Goal: Register for event/course

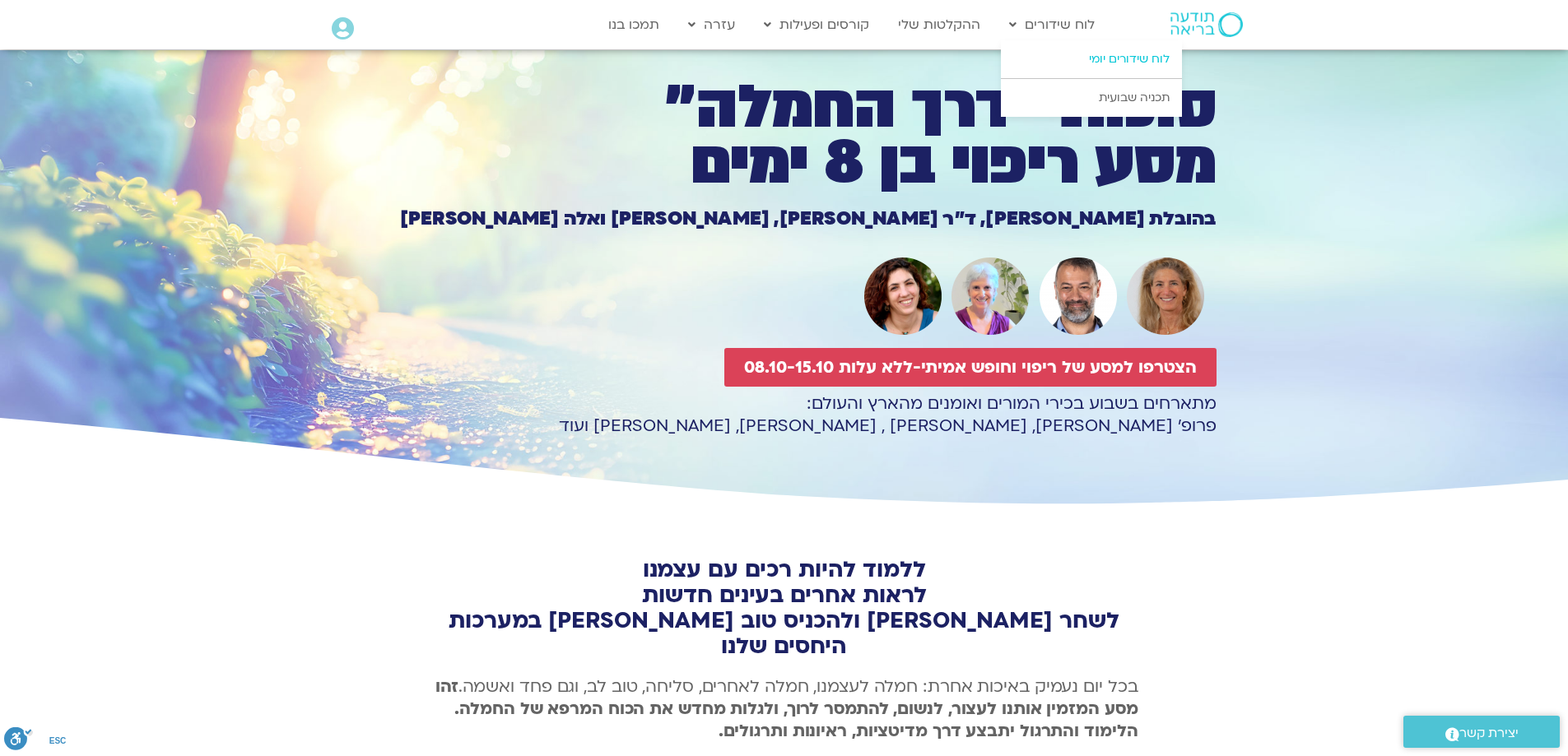
click at [1111, 63] on link "לוח שידורים יומי" at bounding box center [1092, 59] width 181 height 38
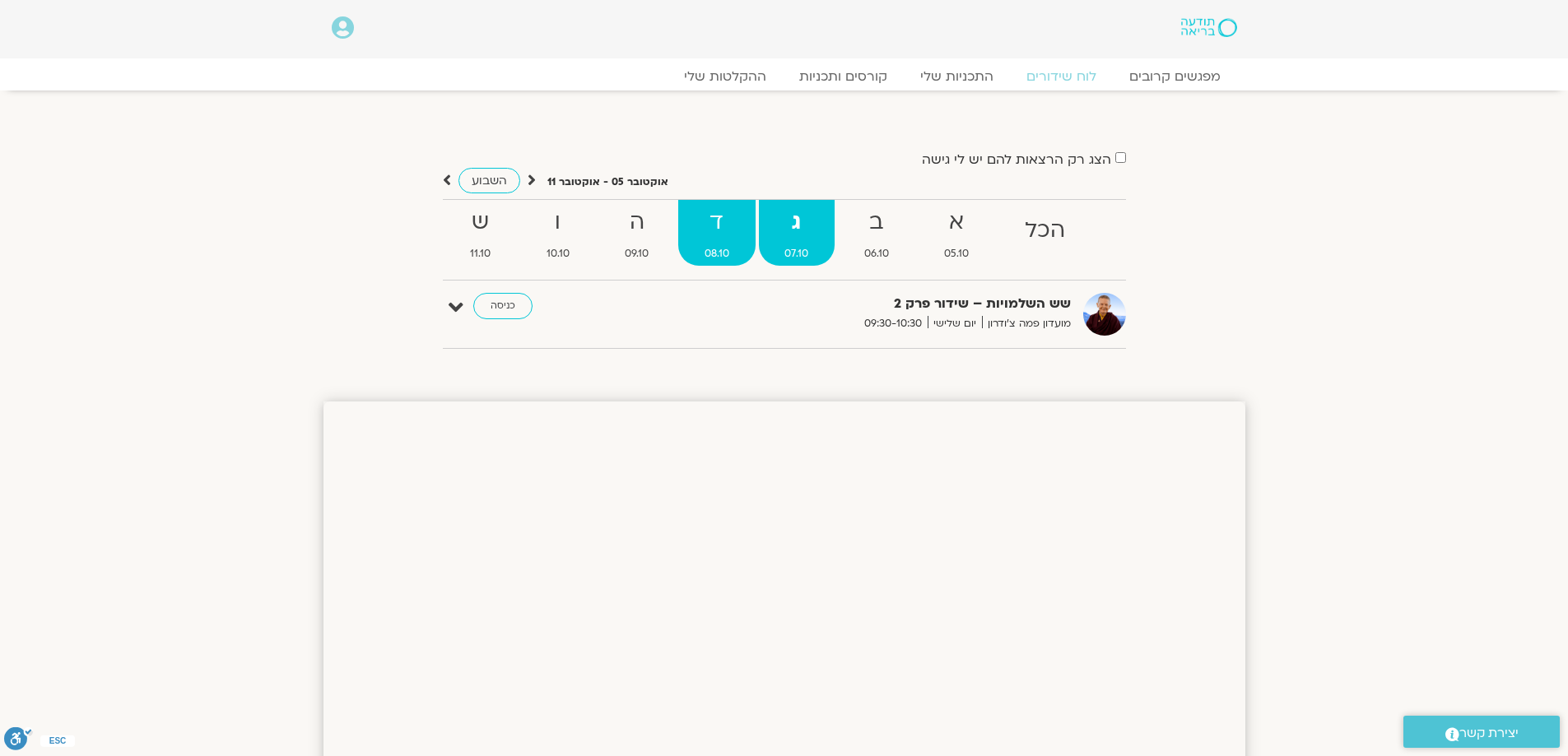
drag, startPoint x: 707, startPoint y: 236, endPoint x: 741, endPoint y: 246, distance: 35.4
click at [709, 238] on strong "ד" at bounding box center [716, 223] width 77 height 37
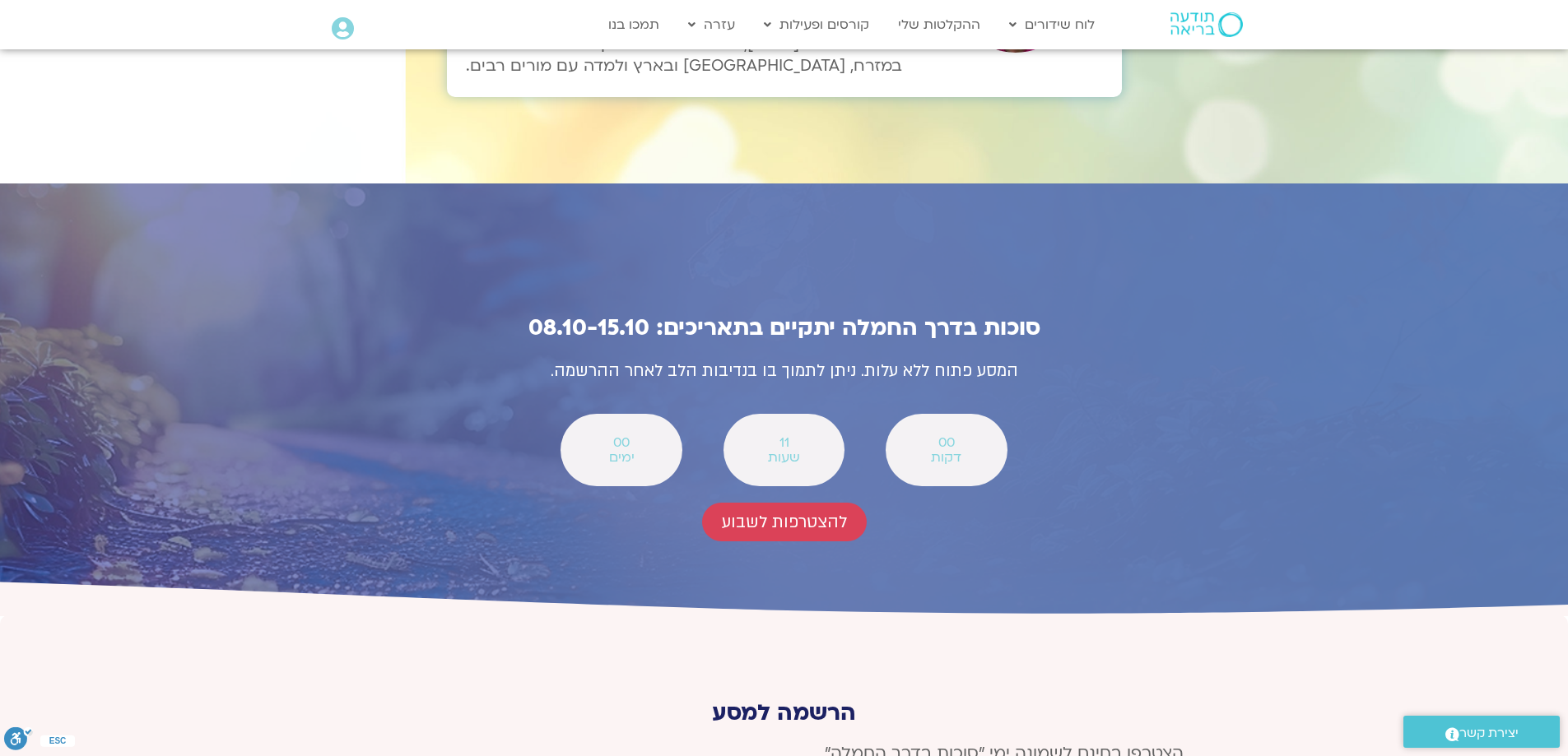
scroll to position [5845, 0]
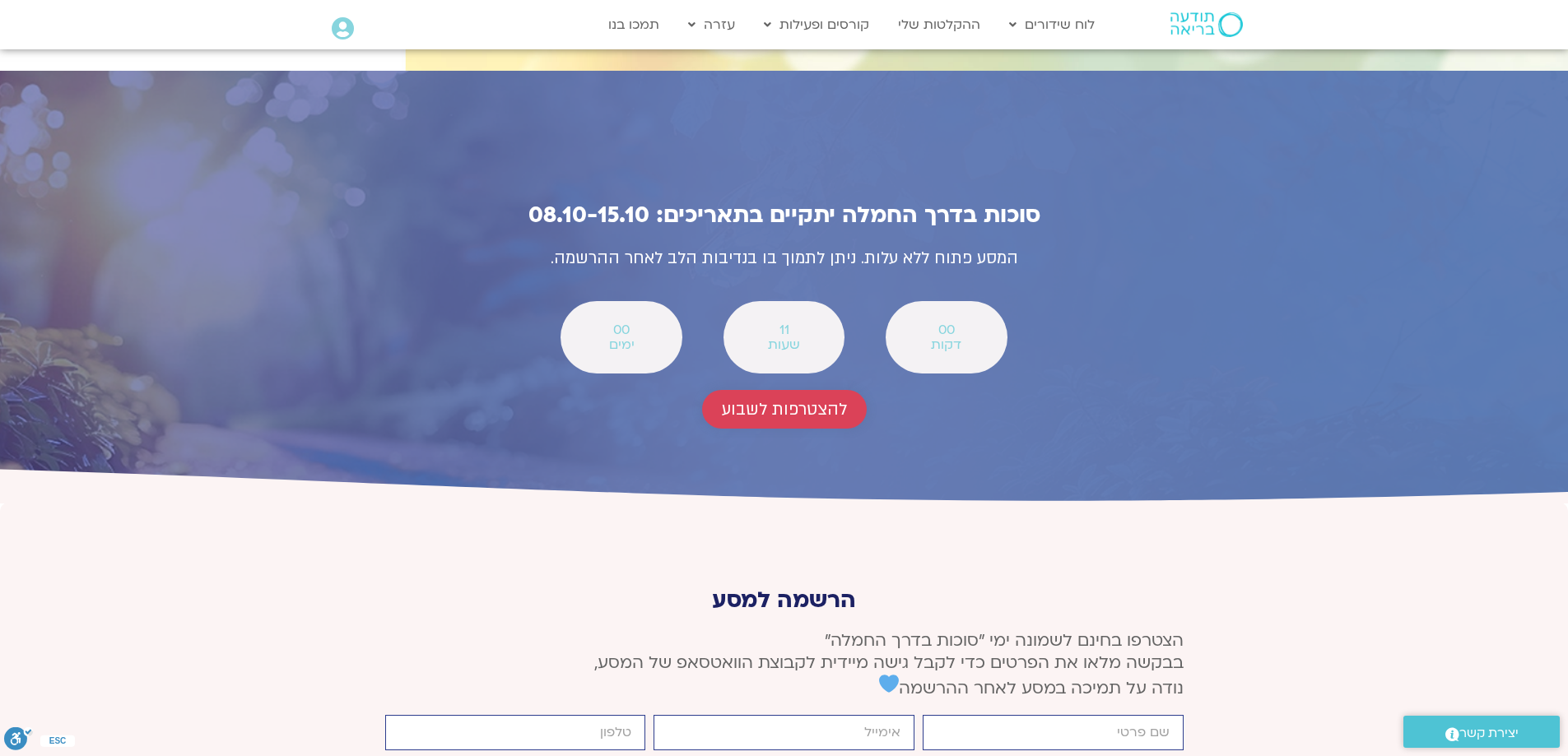
click at [823, 400] on span "להצטרפות לשבוע" at bounding box center [785, 410] width 125 height 19
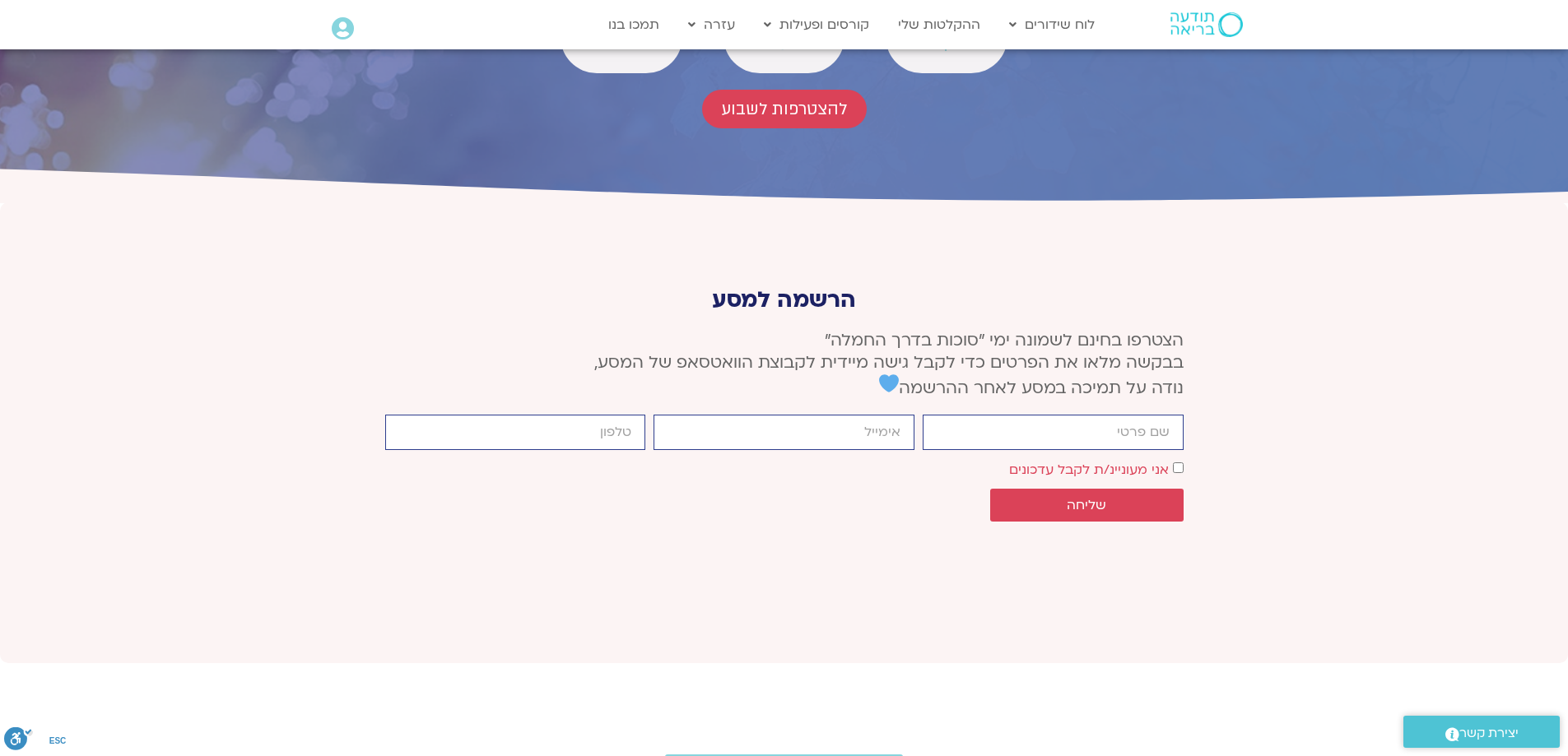
scroll to position [5926, 0]
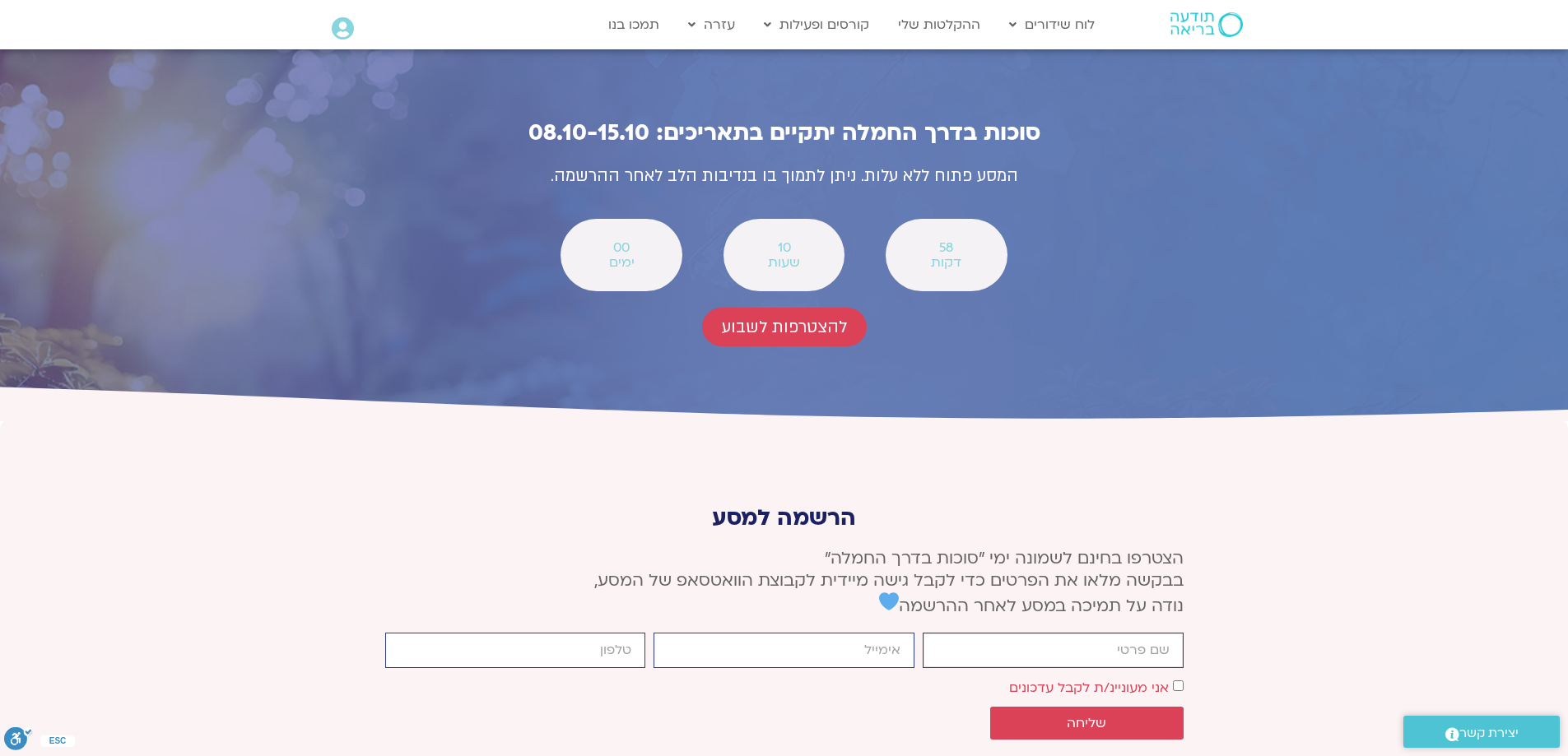
click at [1066, 633] on input "firstname" at bounding box center [1053, 650] width 261 height 36
type input "תמי"
click at [875, 633] on input "email" at bounding box center [784, 650] width 261 height 36
type input "margalit.tami@gmail.com"
click at [616, 633] on input "cellphone" at bounding box center [515, 650] width 261 height 36
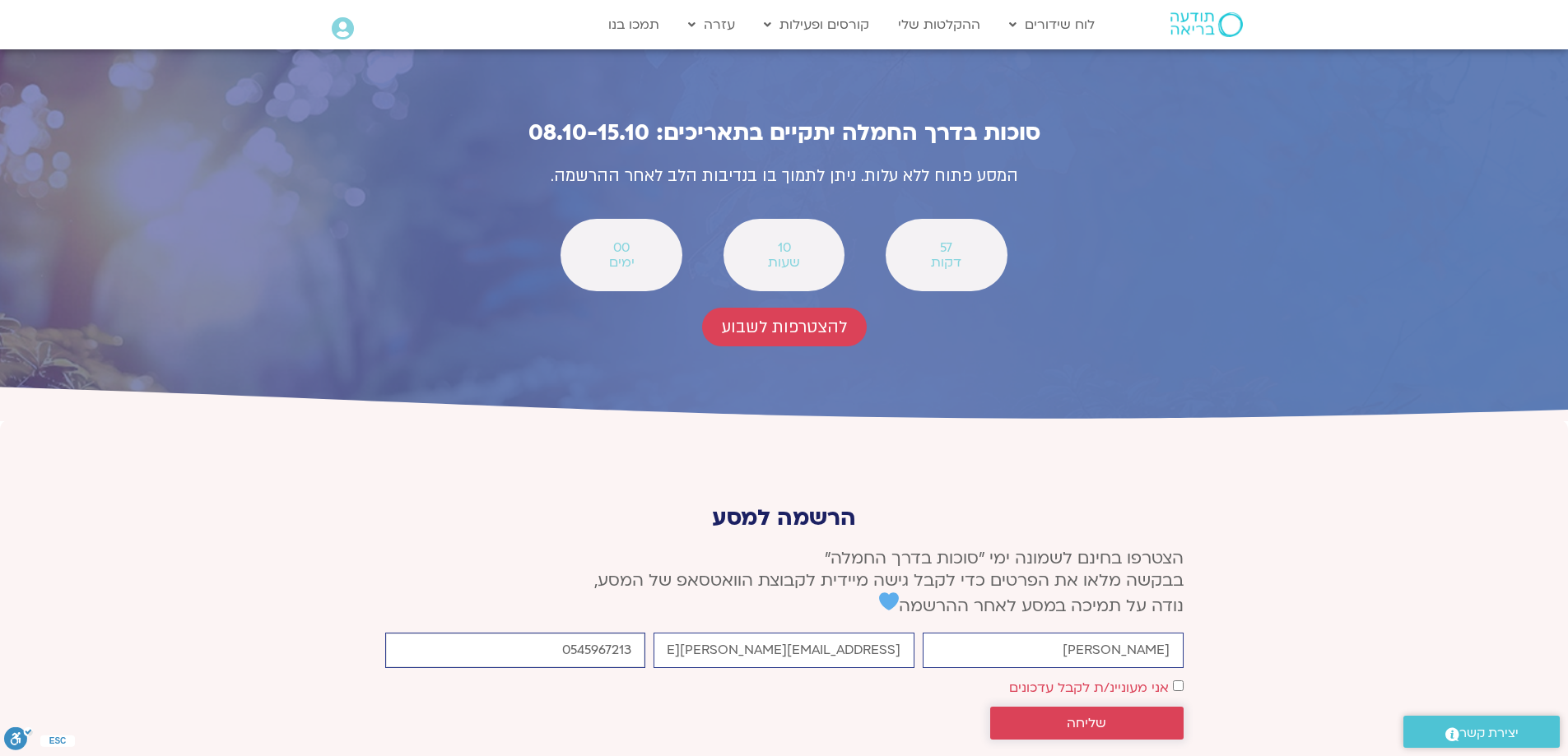
type input "0545967213"
click at [1065, 716] on span "שליחה" at bounding box center [1087, 723] width 154 height 14
click at [1077, 716] on span "שליחה" at bounding box center [1086, 723] width 40 height 14
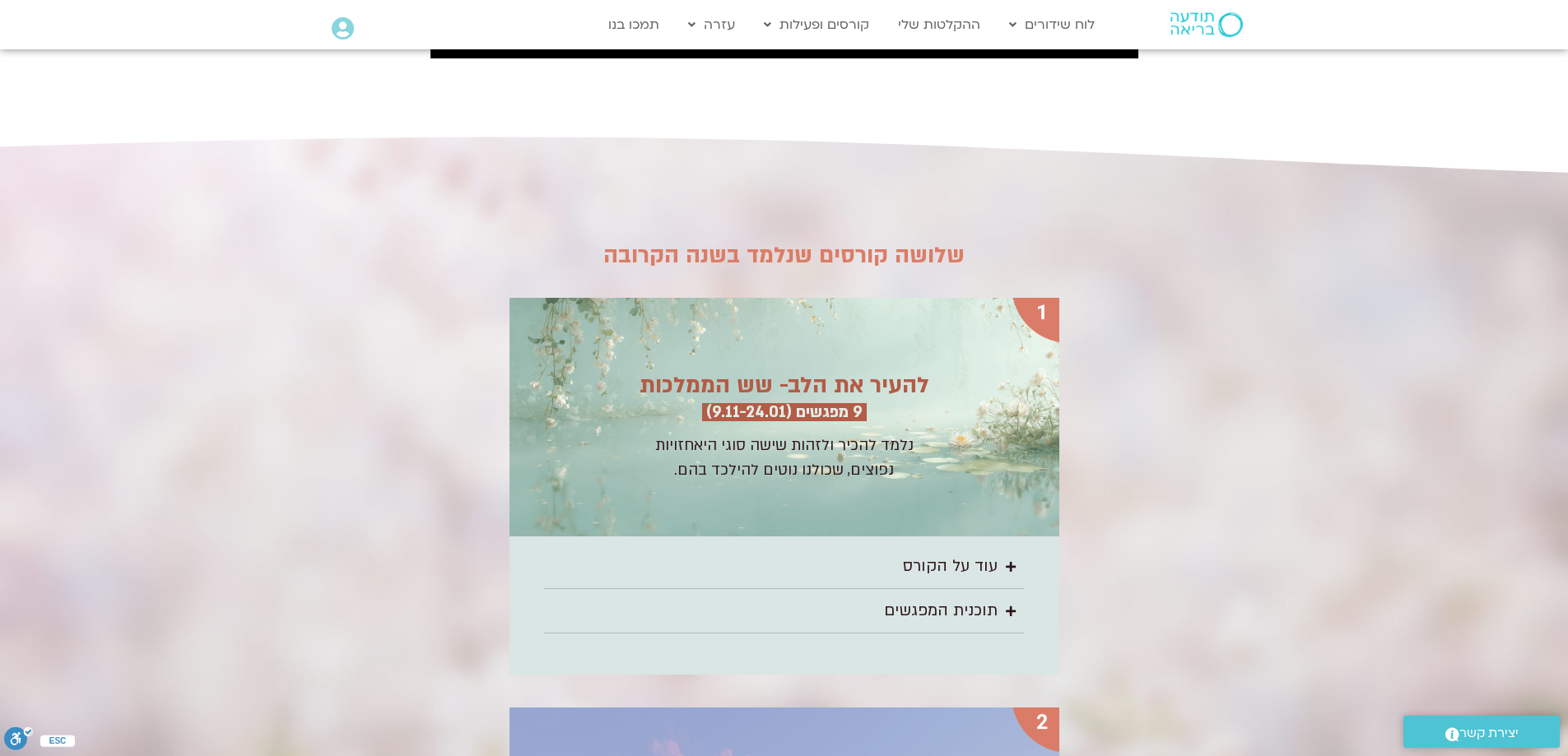
scroll to position [2058, 0]
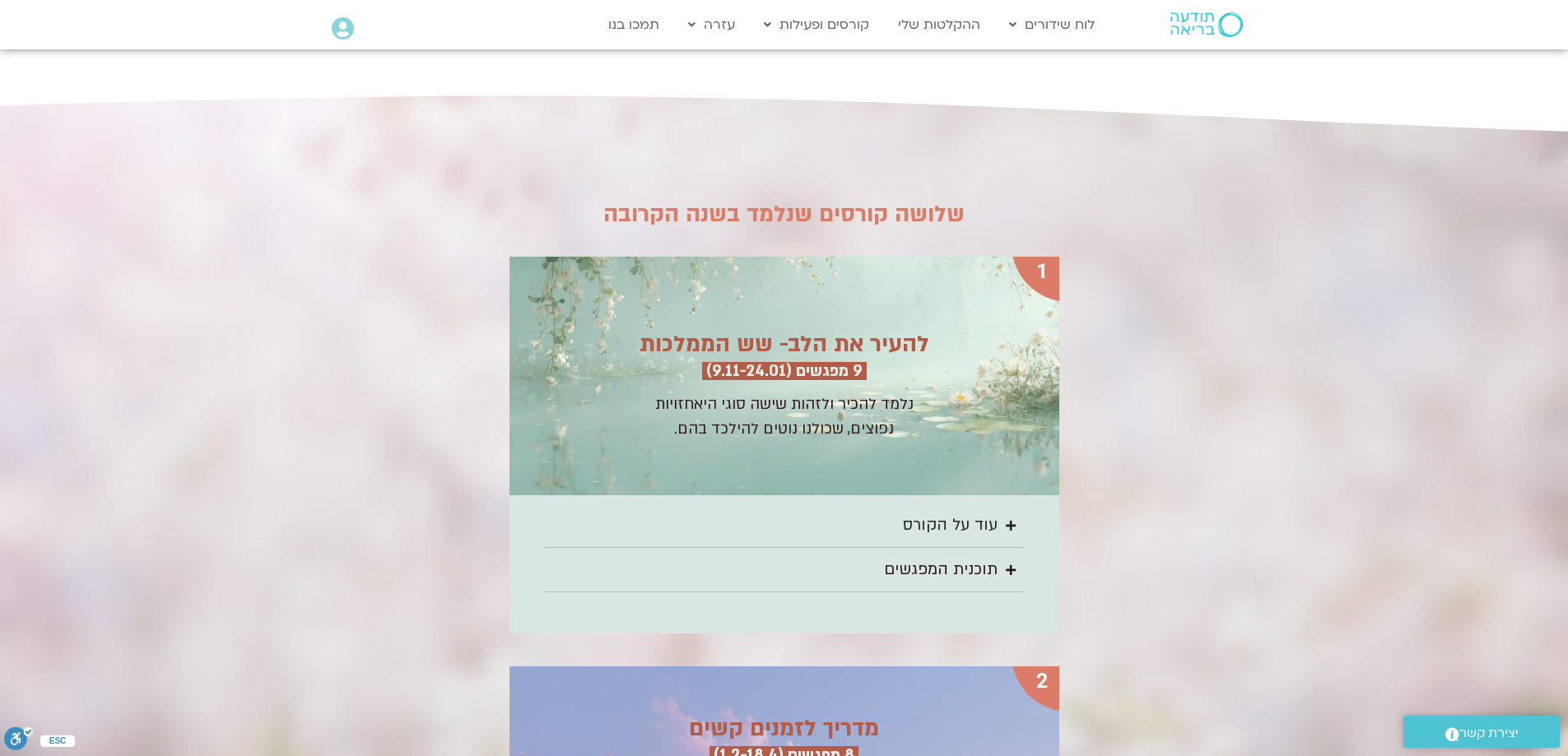
click at [999, 503] on summary "עוד על הקורס" at bounding box center [784, 526] width 480 height 44
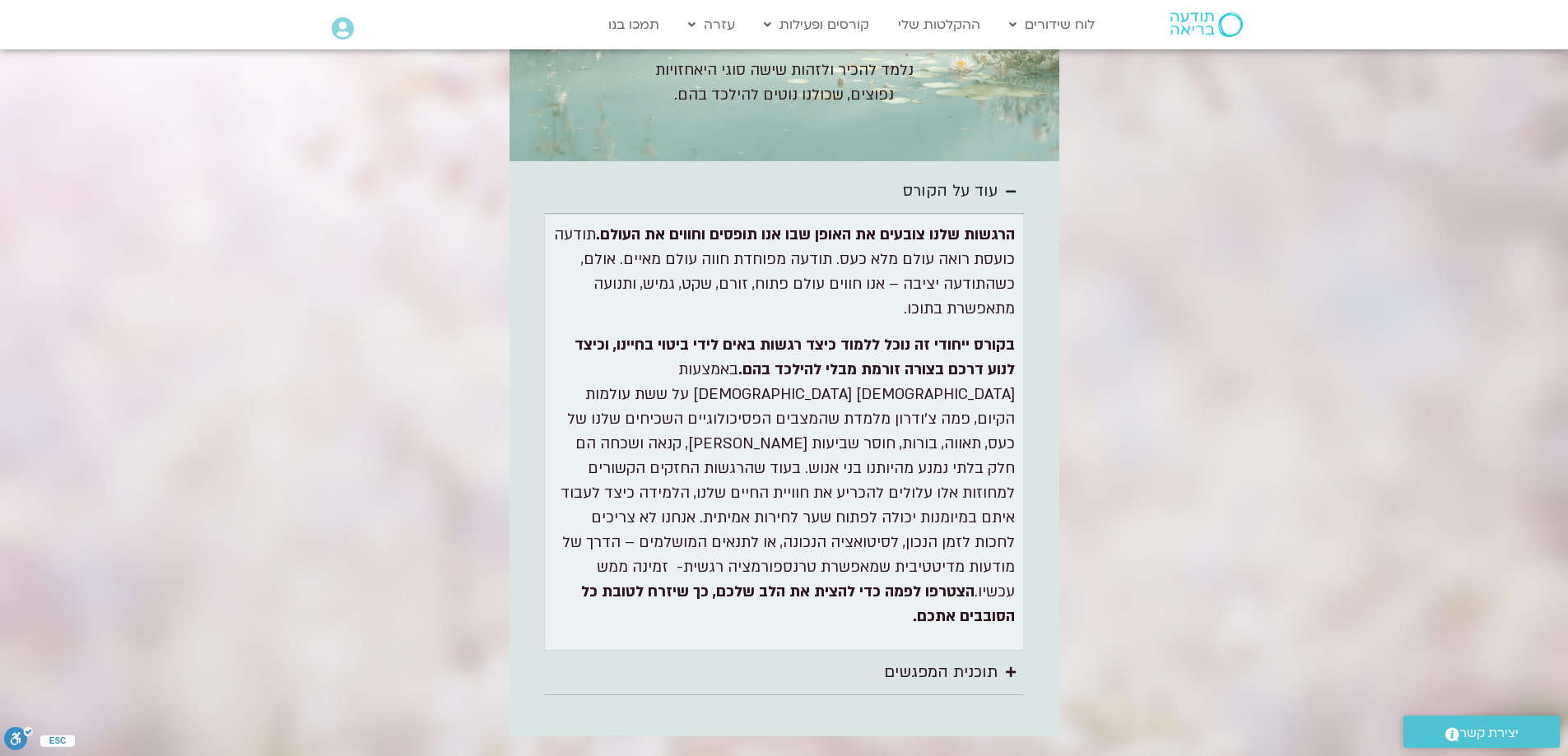
scroll to position [2552, 0]
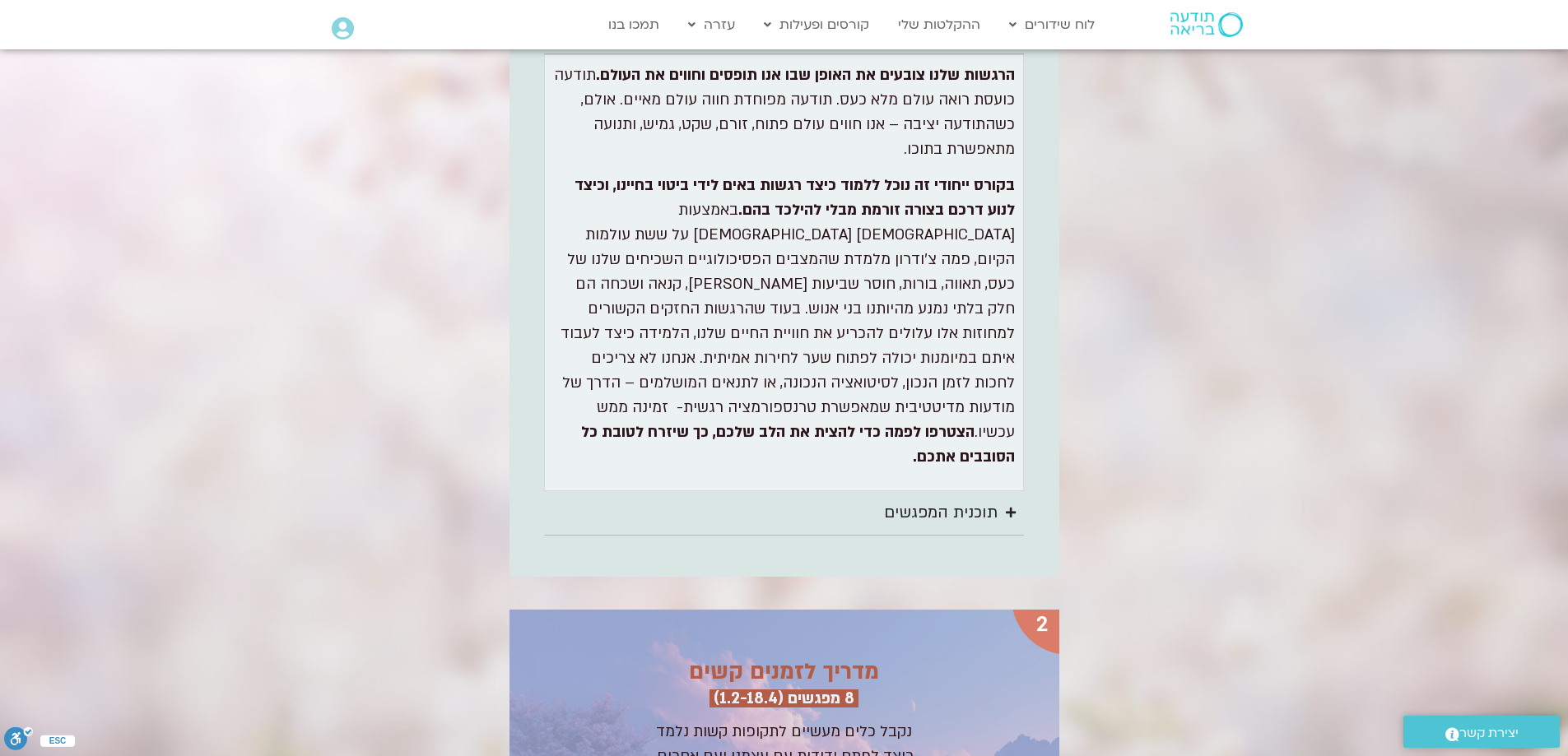
click at [995, 500] on div "תוכנית המפגשים" at bounding box center [941, 513] width 114 height 27
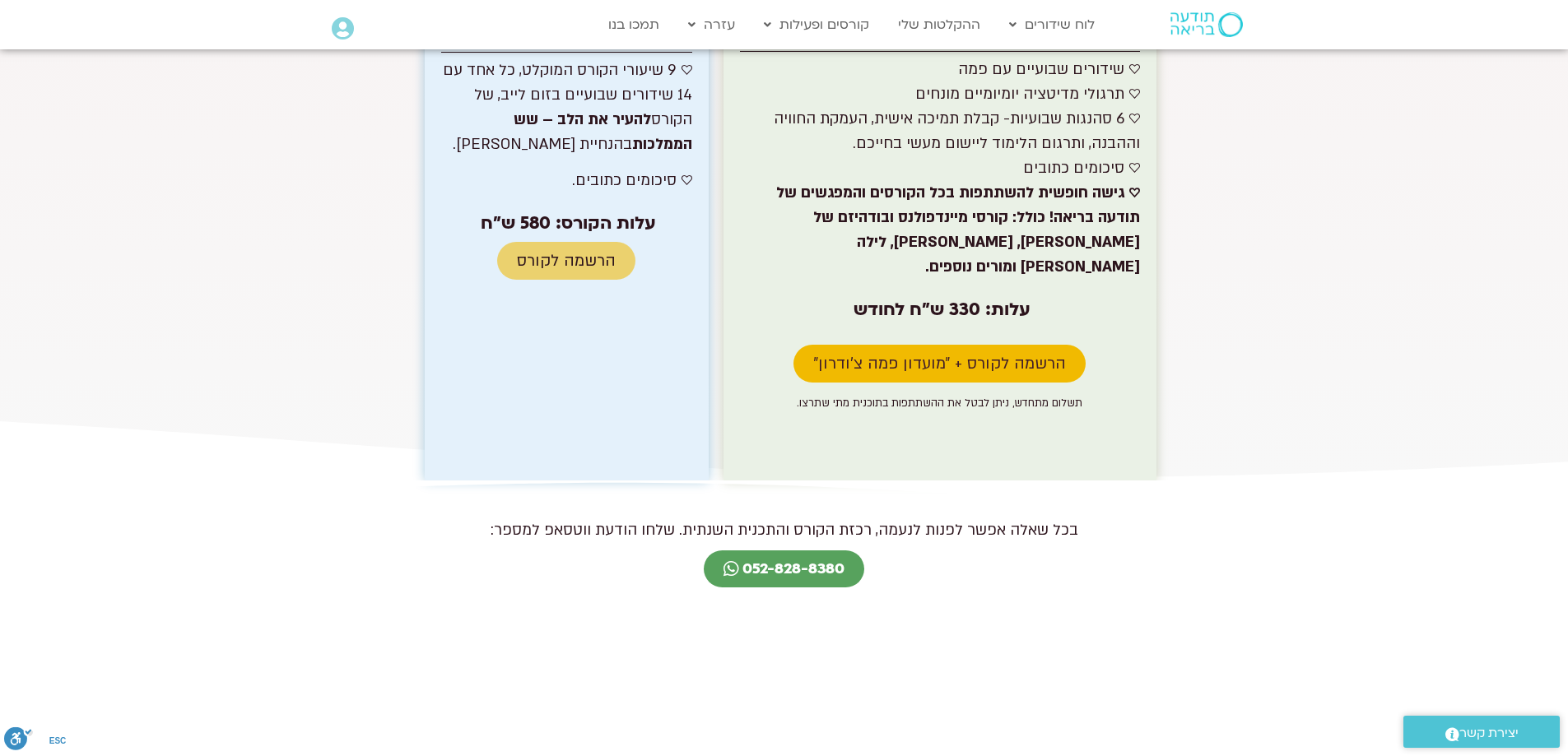
scroll to position [10207, 0]
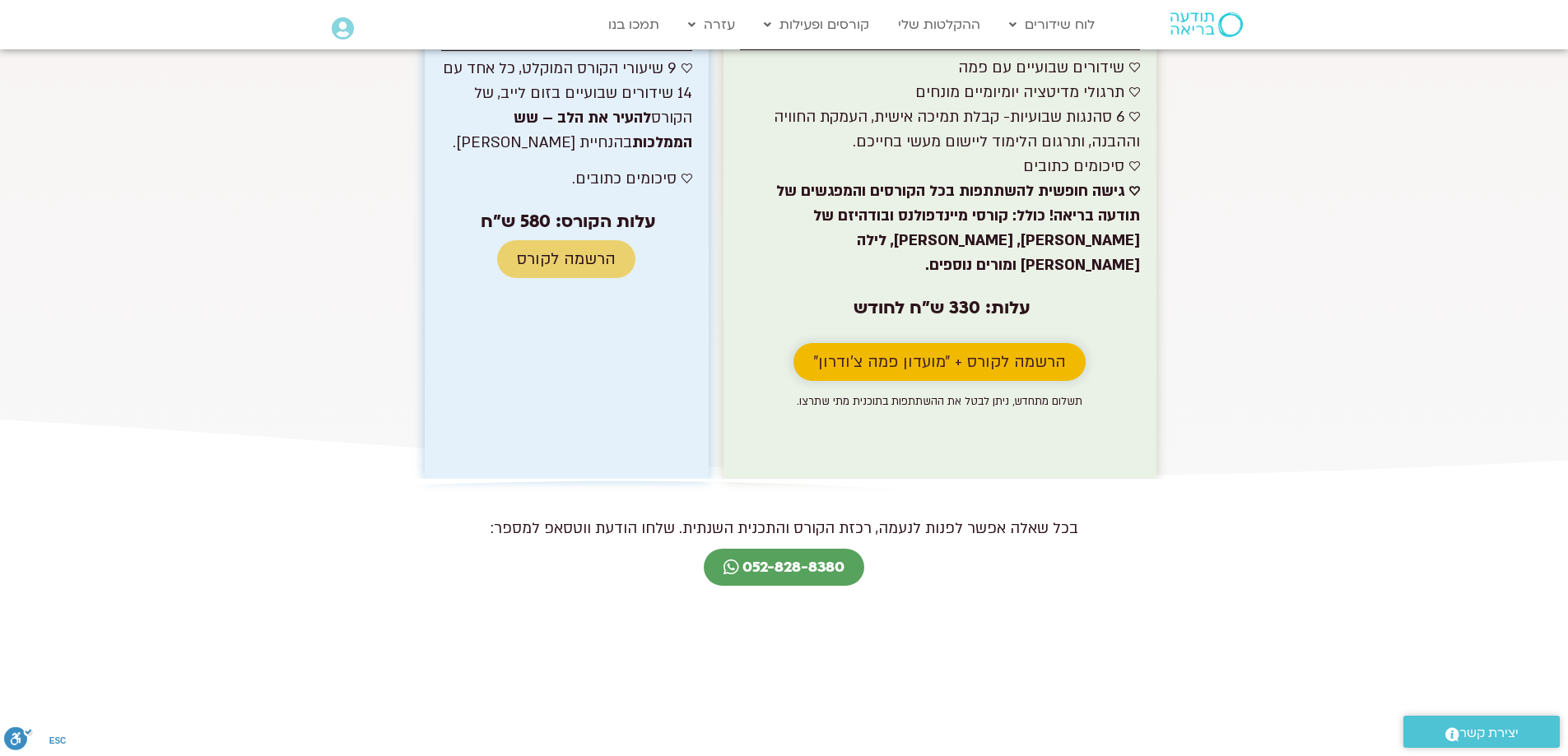
click at [970, 353] on span "הרשמה לקורס + ״מועדון פמה צ׳ודרון״" at bounding box center [939, 362] width 253 height 18
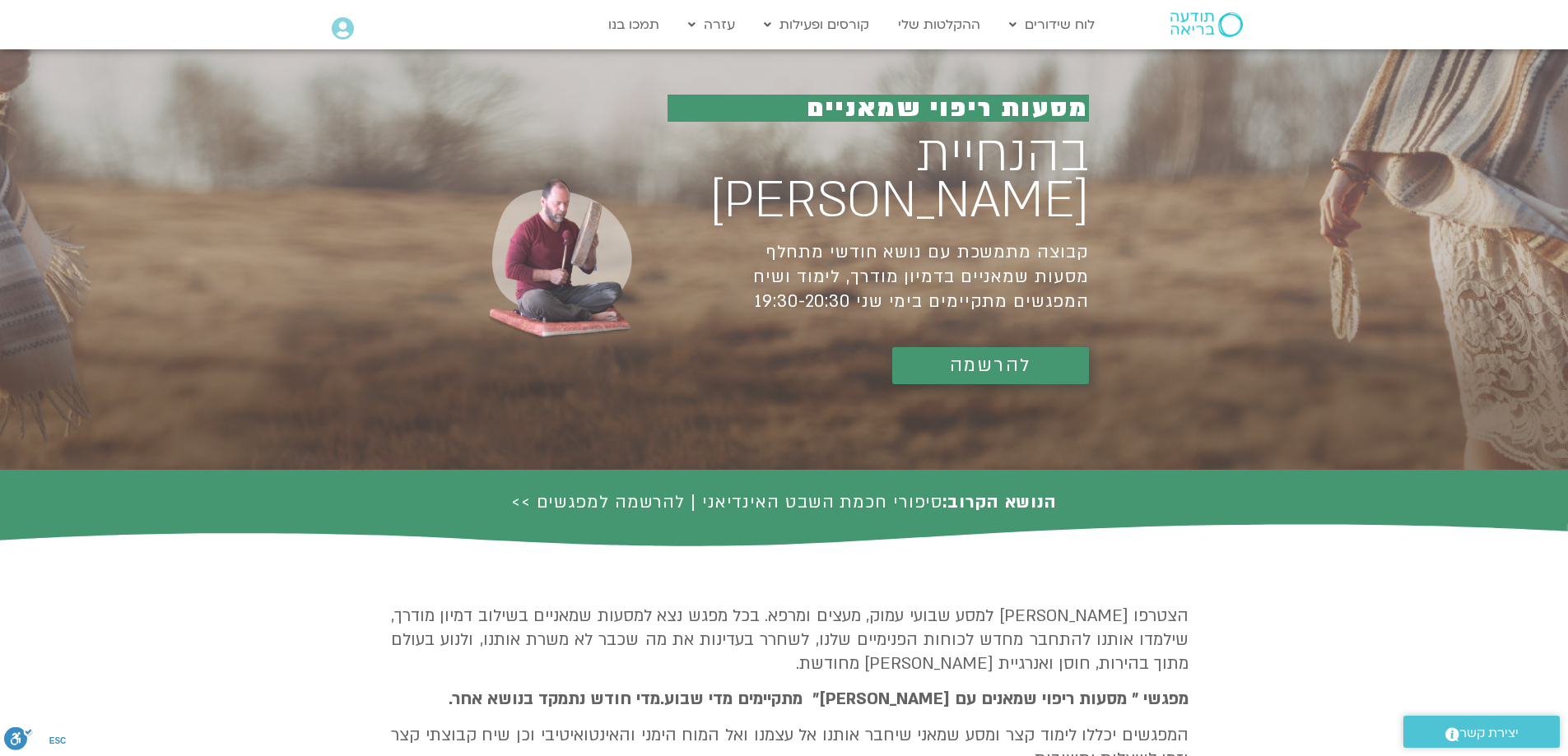
click at [993, 356] on span "להרשמה" at bounding box center [990, 365] width 82 height 20
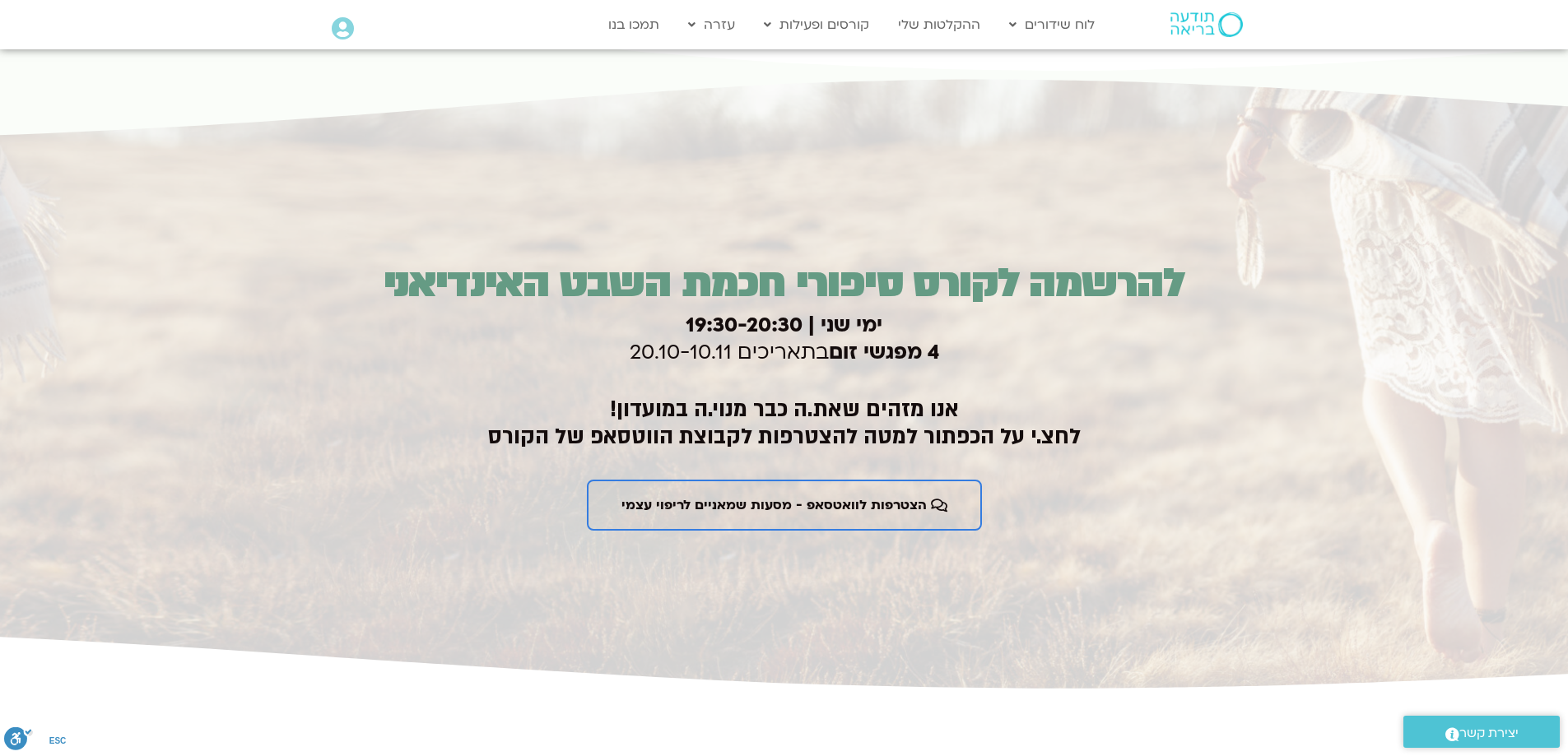
scroll to position [2494, 0]
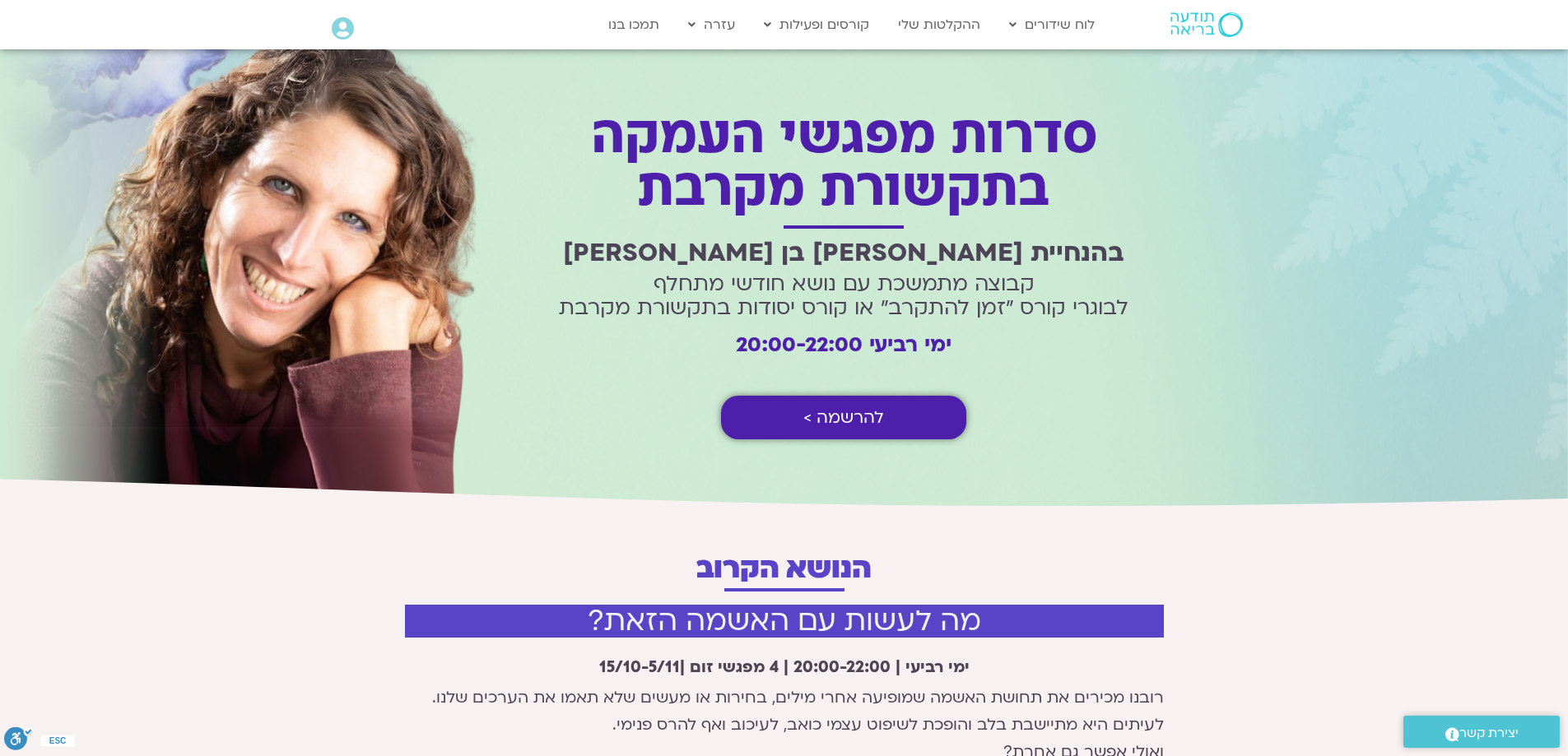
click at [925, 419] on link "להרשמה >" at bounding box center [844, 418] width 245 height 43
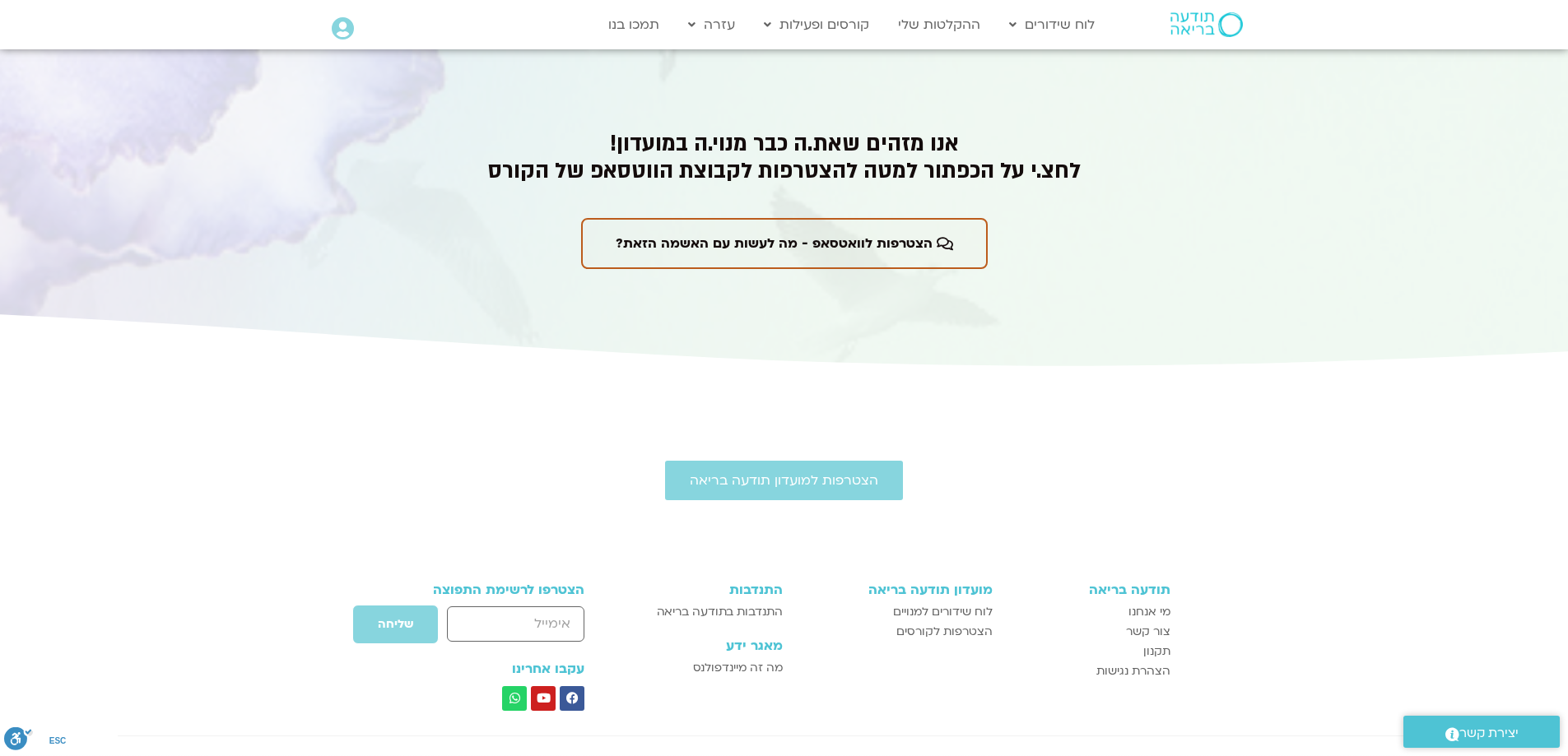
scroll to position [3560, 0]
